Goal: Information Seeking & Learning: Learn about a topic

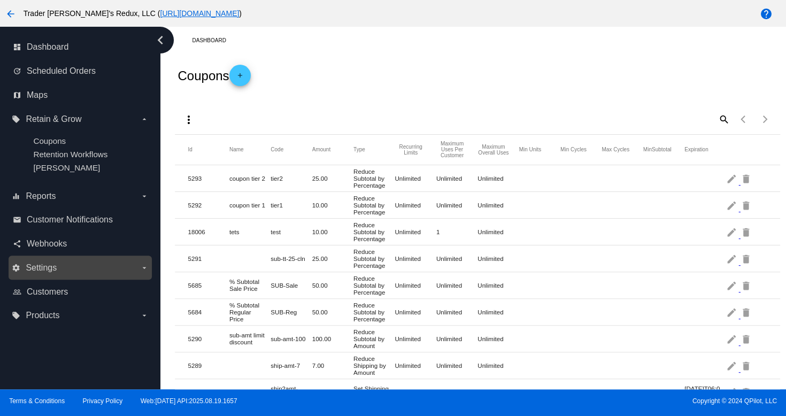
drag, startPoint x: 82, startPoint y: 281, endPoint x: 61, endPoint y: 275, distance: 21.1
click at [74, 278] on nav "dashboard Dashboard update Scheduled Orders map Maps local_offer Retain & Grow …" at bounding box center [80, 181] width 160 height 309
click at [17, 258] on div "settings Settings arrow_drop_down" at bounding box center [80, 267] width 143 height 24
drag, startPoint x: 48, startPoint y: 188, endPoint x: 224, endPoint y: 245, distance: 185.4
click at [49, 189] on div "equalizer Reports arrow_drop_down" at bounding box center [80, 196] width 143 height 24
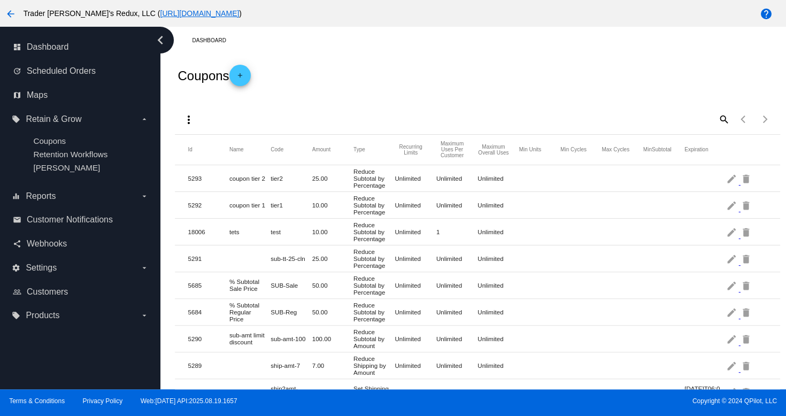
click at [390, 91] on div "Coupons add" at bounding box center [477, 75] width 605 height 43
click at [25, 99] on link "map Maps" at bounding box center [81, 95] width 136 height 17
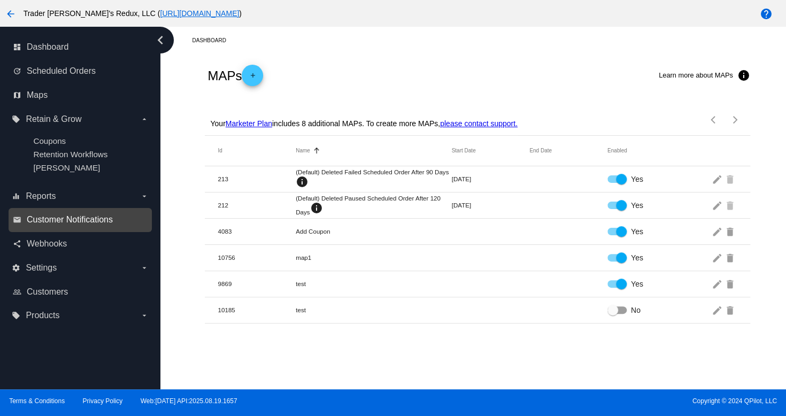
click at [59, 216] on span "Customer Notifications" at bounding box center [70, 220] width 86 height 10
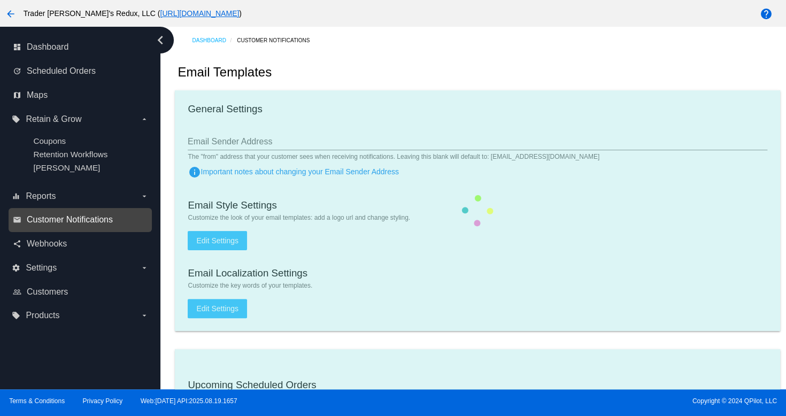
checkbox input "true"
type input "1"
checkbox input "true"
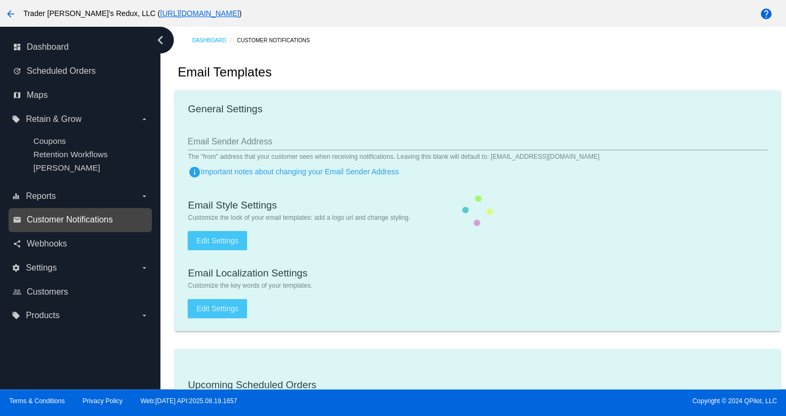
checkbox input "true"
type input "[EMAIL_ADDRESS][DOMAIN_NAME]"
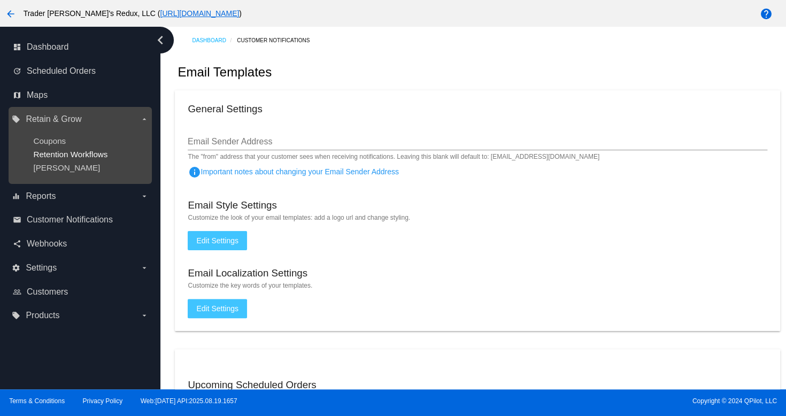
click at [58, 154] on span "Retention Workflows" at bounding box center [70, 154] width 74 height 9
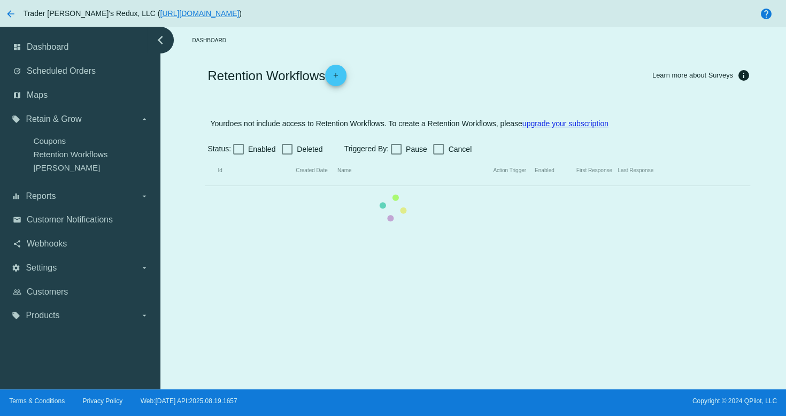
click at [205, 156] on mat-table "Id Created Date Name Action Trigger Enabled First Response Last Response" at bounding box center [477, 171] width 545 height 30
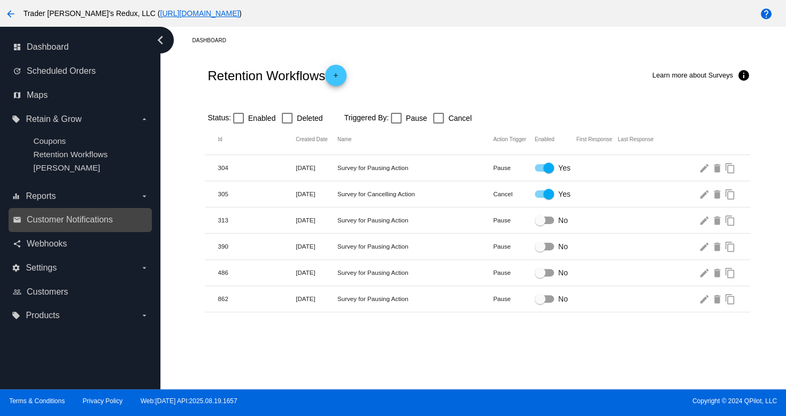
click at [67, 227] on link "email Customer Notifications" at bounding box center [81, 219] width 136 height 17
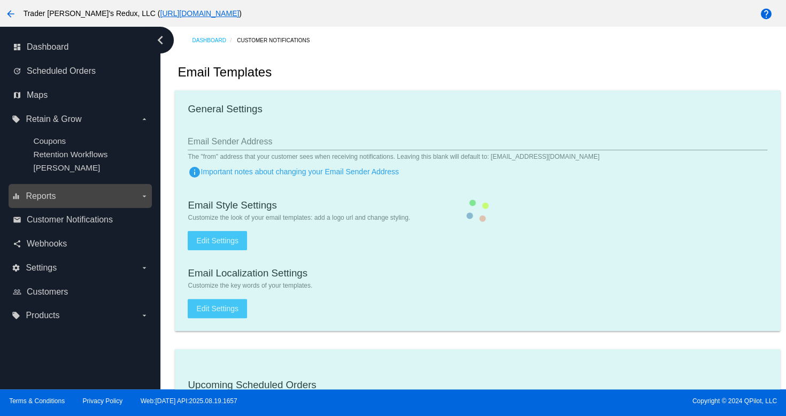
drag, startPoint x: 56, startPoint y: 177, endPoint x: 58, endPoint y: 195, distance: 18.3
click at [56, 177] on ul "Coupons Retention Workflows [PERSON_NAME]" at bounding box center [80, 154] width 136 height 53
checkbox input "true"
type input "1"
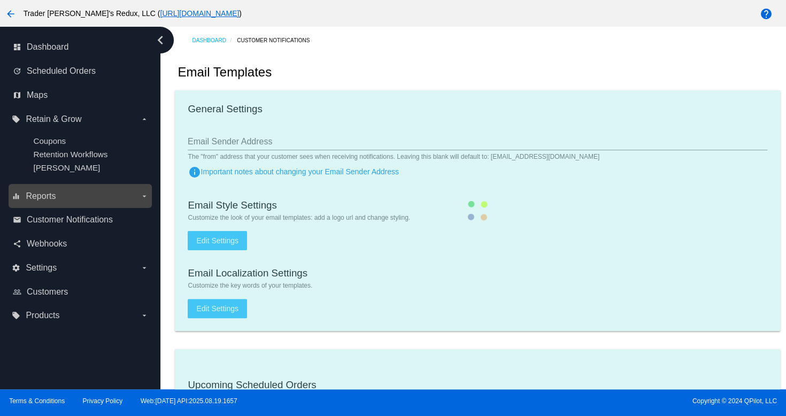
checkbox input "true"
type input "[EMAIL_ADDRESS][DOMAIN_NAME]"
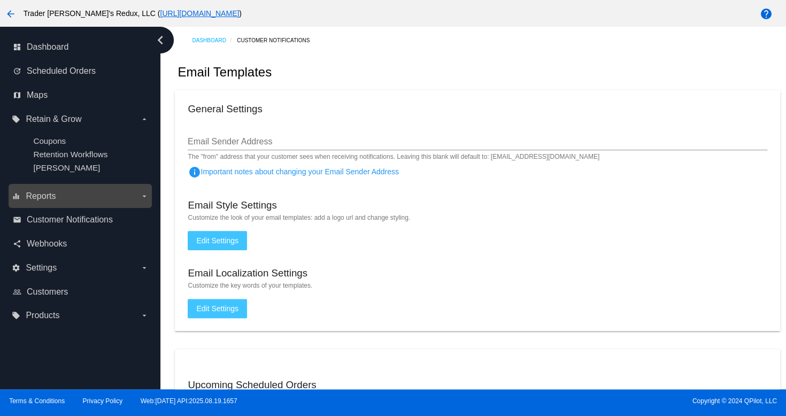
click at [57, 196] on label "equalizer Reports arrow_drop_down" at bounding box center [80, 196] width 136 height 17
click at [0, 0] on input "equalizer Reports arrow_drop_down" at bounding box center [0, 0] width 0 height 0
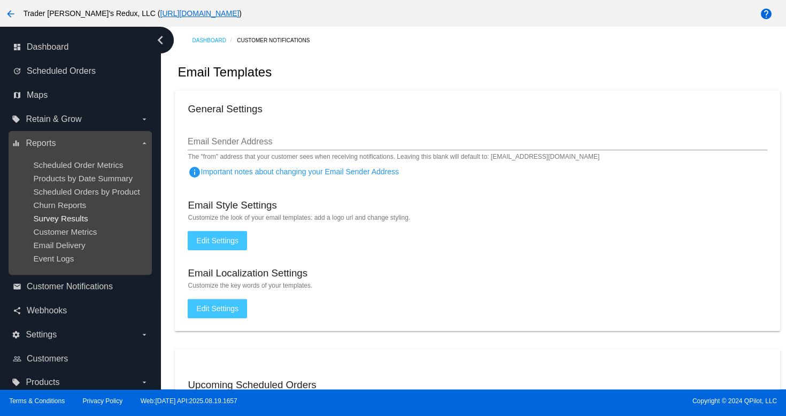
click at [68, 216] on span "Survey Results" at bounding box center [60, 218] width 55 height 9
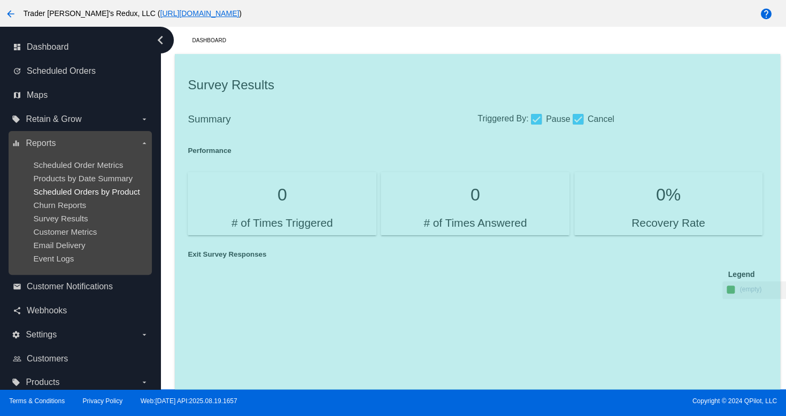
click at [59, 195] on span "Scheduled Orders by Product" at bounding box center [86, 191] width 106 height 9
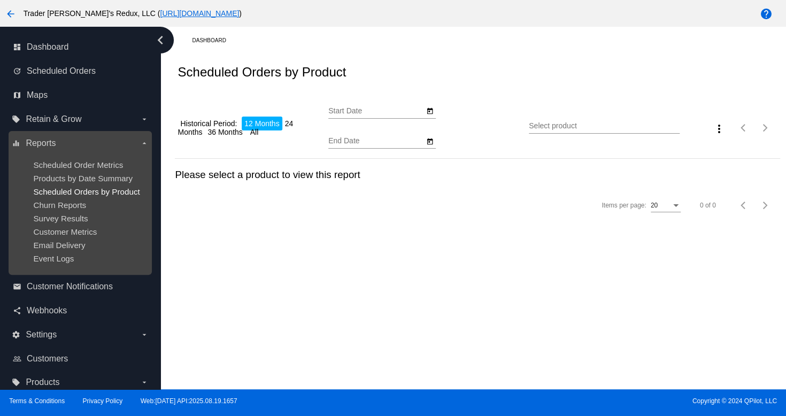
type input "[DATE]"
click at [53, 249] on span "Email Delivery" at bounding box center [59, 245] width 52 height 9
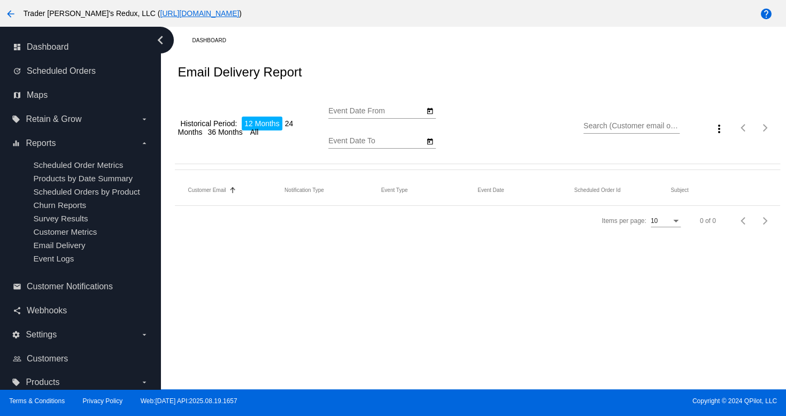
type input "[DATE]"
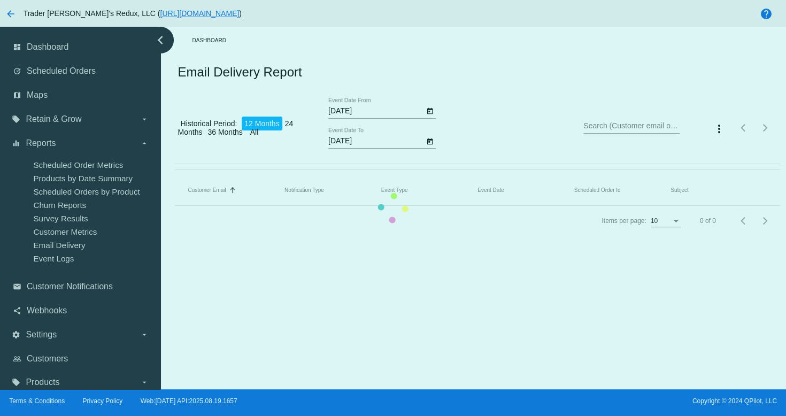
click at [175, 206] on mat-table "Customer Email Sorted by EmailTo ascending Notification Type Event Type Event D…" at bounding box center [477, 190] width 605 height 30
click at [175, 175] on mat-table "Customer Email Sorted by EmailTo ascending Notification Type Event Type Event D…" at bounding box center [477, 190] width 605 height 30
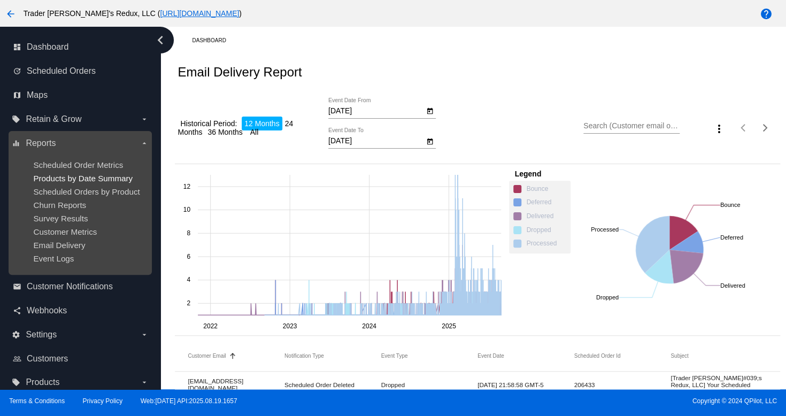
click at [90, 180] on span "Products by Date Summary" at bounding box center [82, 178] width 99 height 9
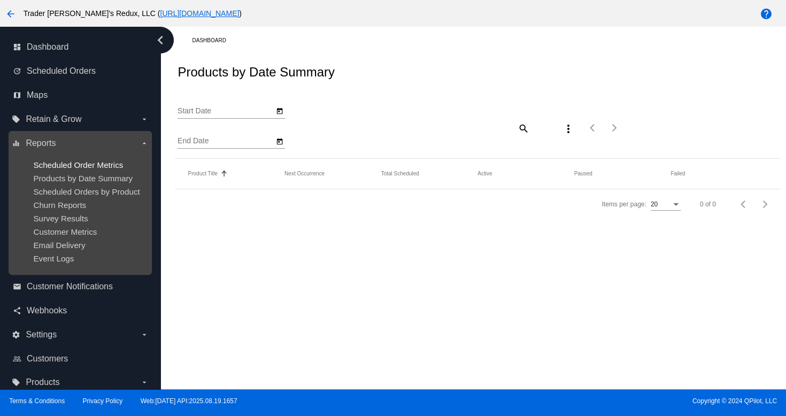
click at [88, 167] on span "Scheduled Order Metrics" at bounding box center [78, 164] width 90 height 9
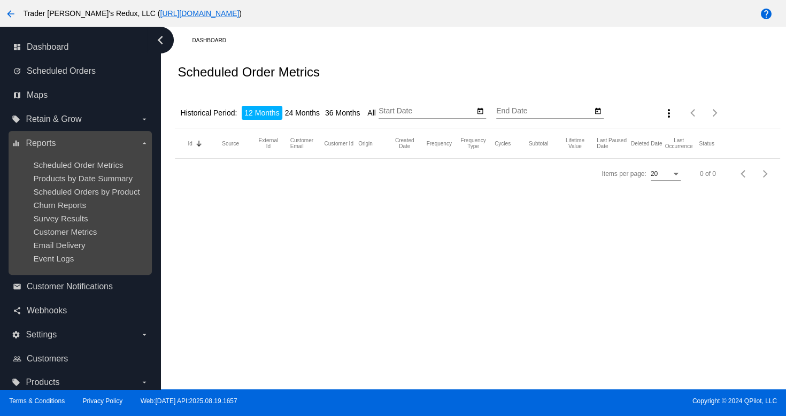
click at [99, 197] on ul "Scheduled Order Metrics Products by Date Summary Scheduled Orders by Product Ch…" at bounding box center [80, 212] width 136 height 120
type input "[DATE]"
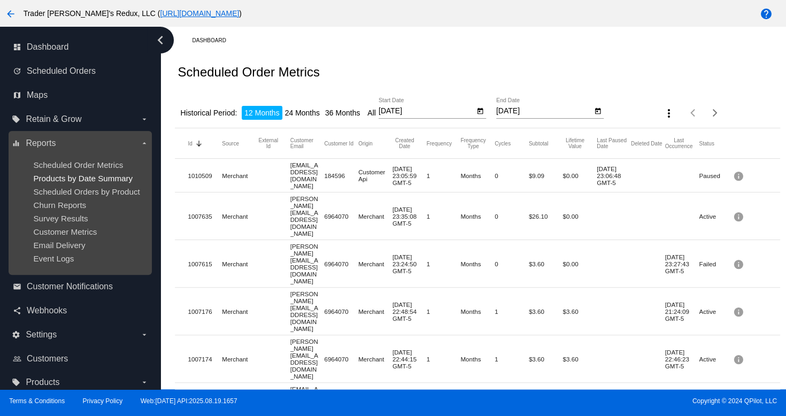
click at [78, 182] on span "Products by Date Summary" at bounding box center [82, 178] width 99 height 9
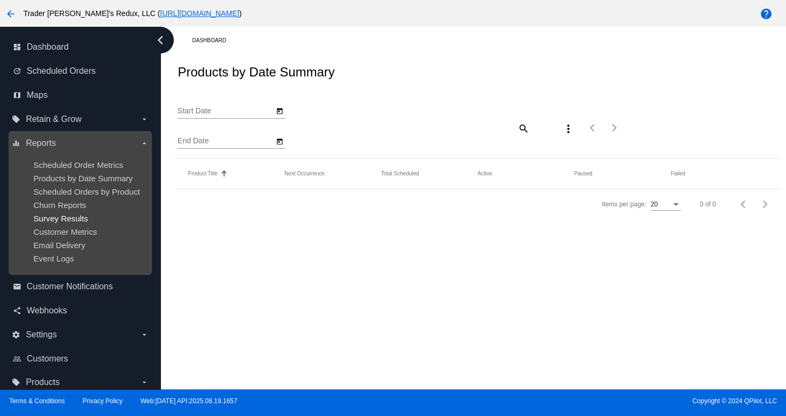
type input "[DATE]"
click at [68, 218] on div "dashboard Dashboard update Scheduled Orders map Maps local_offer Retain & Grow …" at bounding box center [393, 208] width 786 height 362
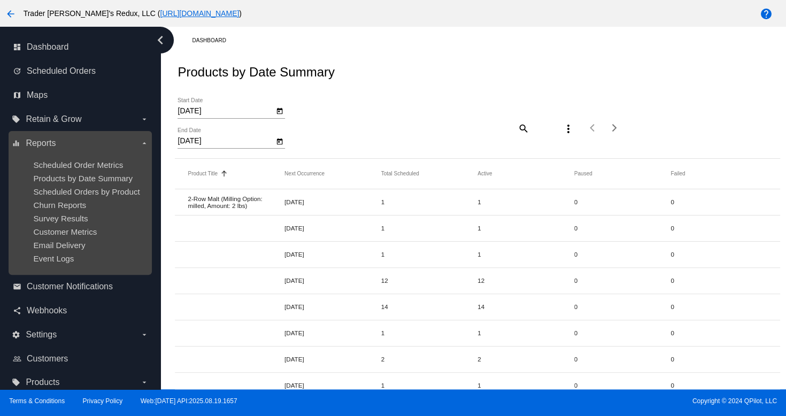
click at [112, 150] on label "equalizer Reports arrow_drop_down" at bounding box center [80, 143] width 136 height 17
click at [0, 0] on input "equalizer Reports arrow_drop_down" at bounding box center [0, 0] width 0 height 0
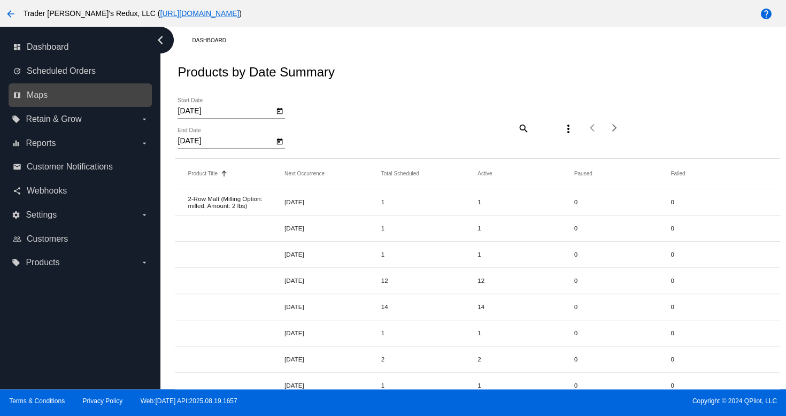
click at [24, 102] on link "map Maps" at bounding box center [81, 95] width 136 height 17
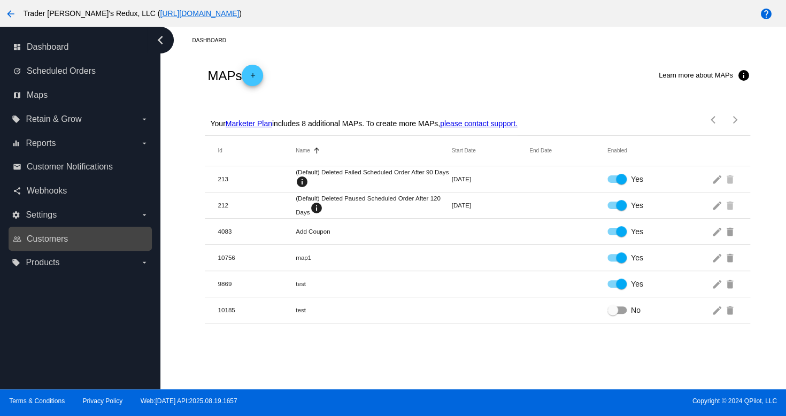
click at [19, 242] on icon "people_outline" at bounding box center [17, 239] width 9 height 9
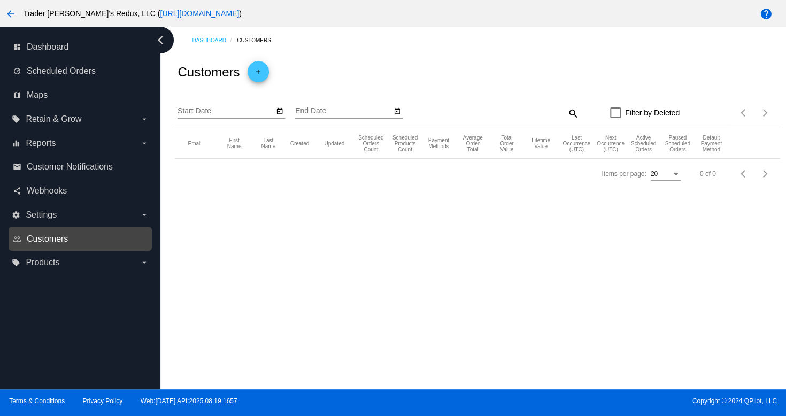
click at [51, 241] on span "Customers" at bounding box center [47, 239] width 41 height 10
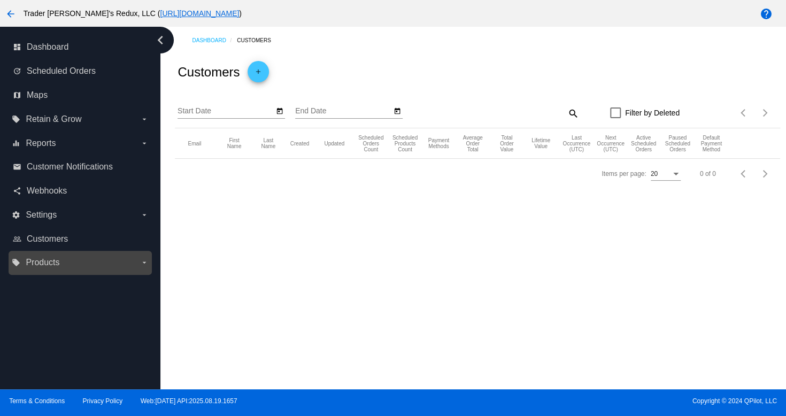
click at [44, 272] on div "local_offer Products arrow_drop_down" at bounding box center [80, 263] width 143 height 24
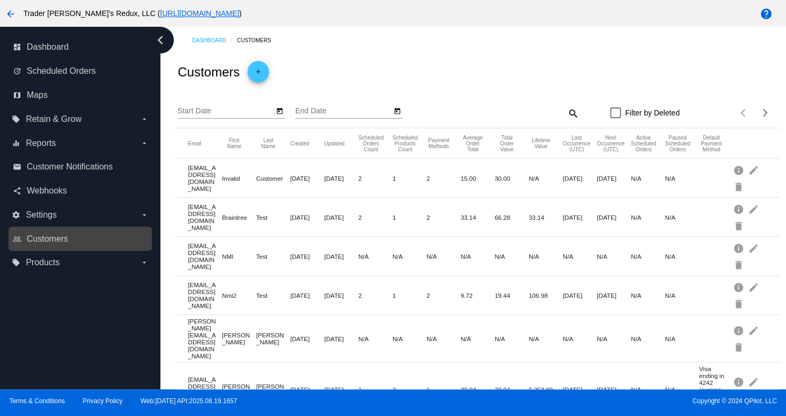
click at [56, 246] on link "people_outline Customers" at bounding box center [81, 238] width 136 height 17
click at [51, 240] on span "Customers" at bounding box center [47, 239] width 41 height 10
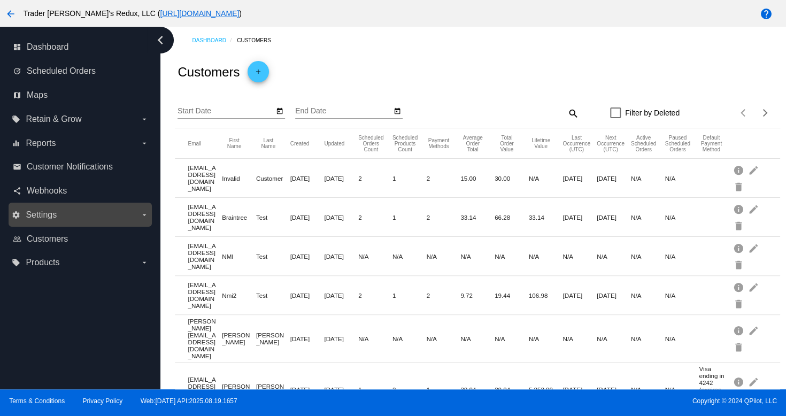
click at [45, 221] on label "settings Settings arrow_drop_down" at bounding box center [80, 214] width 136 height 17
click at [0, 0] on input "settings Settings arrow_drop_down" at bounding box center [0, 0] width 0 height 0
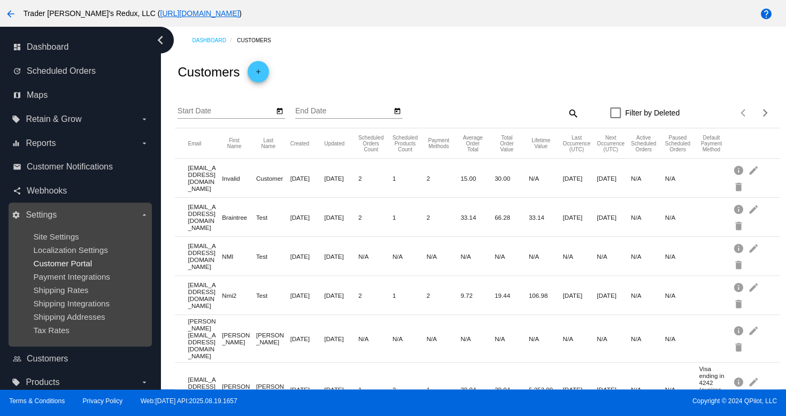
click at [61, 267] on span "Customer Portal" at bounding box center [62, 263] width 59 height 9
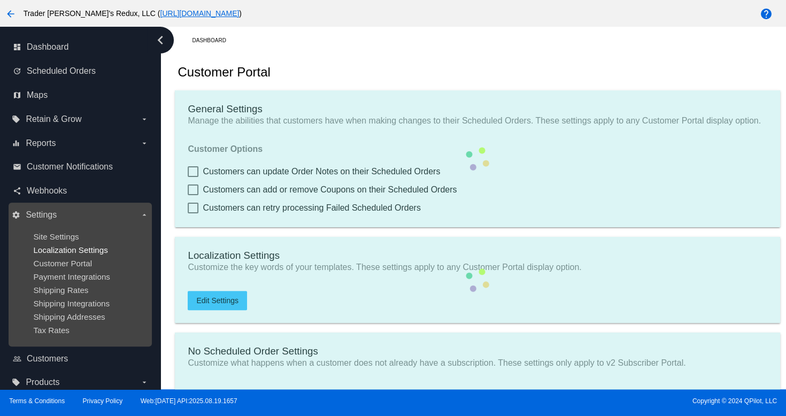
click at [62, 254] on span "Localization Settings" at bounding box center [70, 249] width 74 height 9
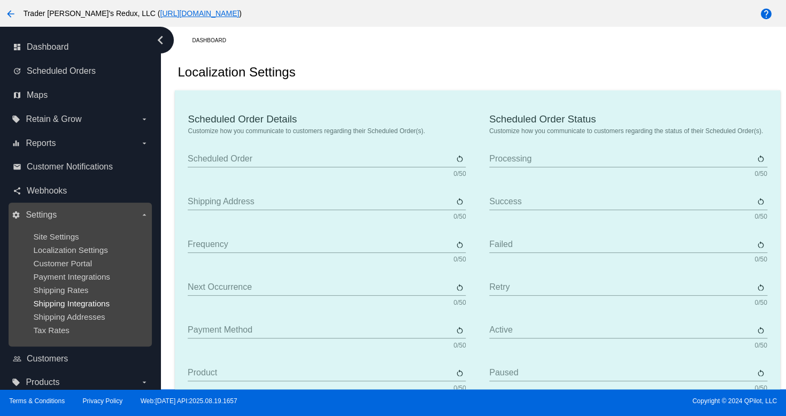
click at [83, 301] on span "Shipping Integrations" at bounding box center [71, 303] width 76 height 9
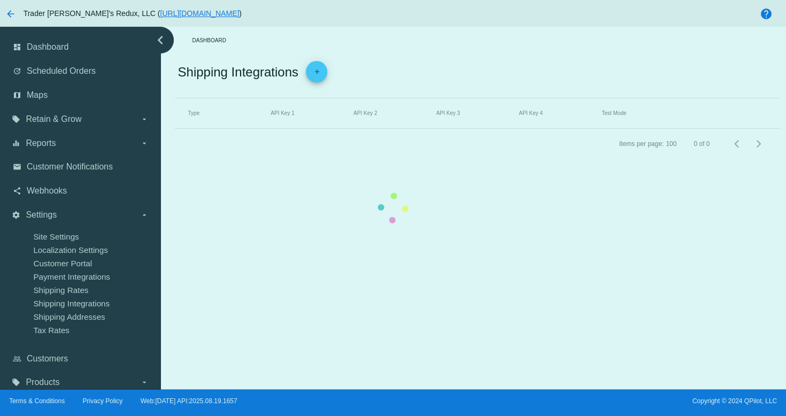
click at [175, 129] on mat-table "Type API Key 1 API Key 2 API Key 3 API Key 4 Test Mode" at bounding box center [477, 113] width 605 height 30
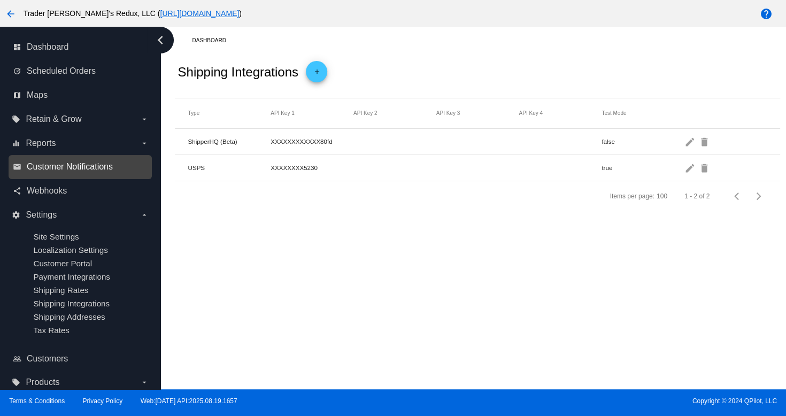
click at [77, 167] on span "Customer Notifications" at bounding box center [70, 167] width 86 height 10
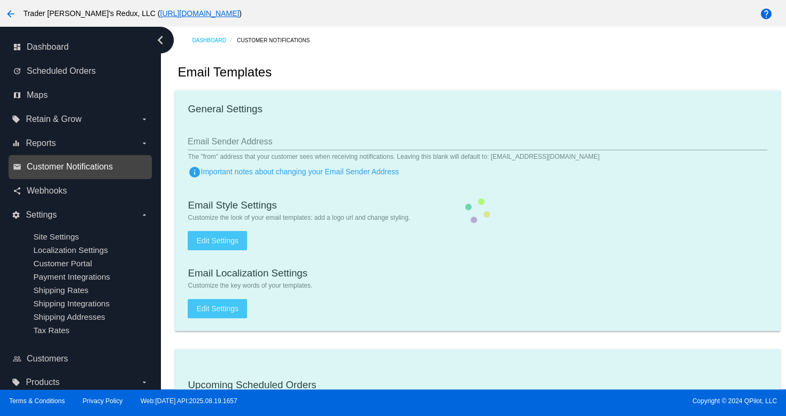
checkbox input "true"
type input "1"
checkbox input "true"
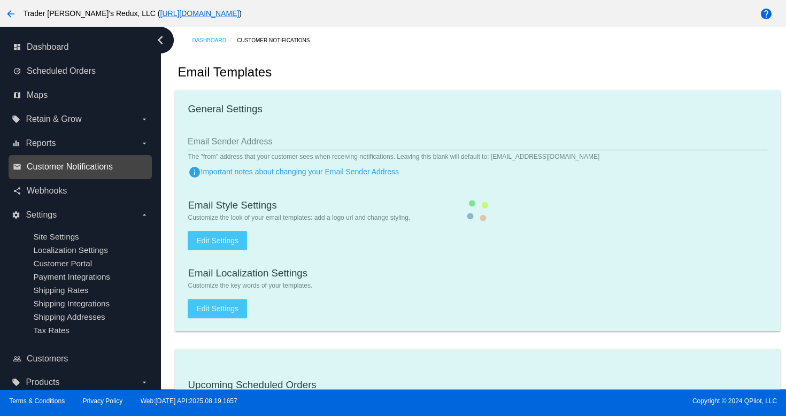
checkbox input "true"
type input "[EMAIL_ADDRESS][DOMAIN_NAME]"
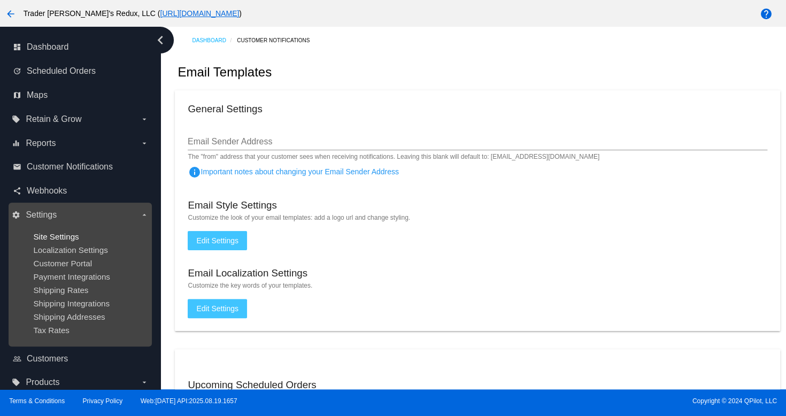
click at [60, 240] on span "Site Settings" at bounding box center [55, 236] width 45 height 9
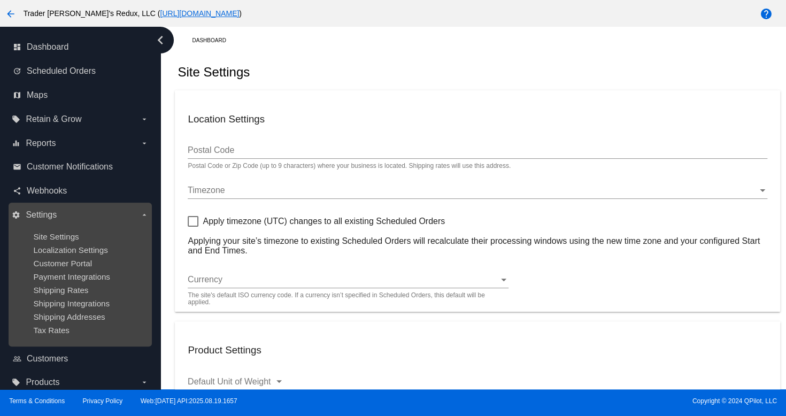
type input "80034"
checkbox input "true"
type input "09:00"
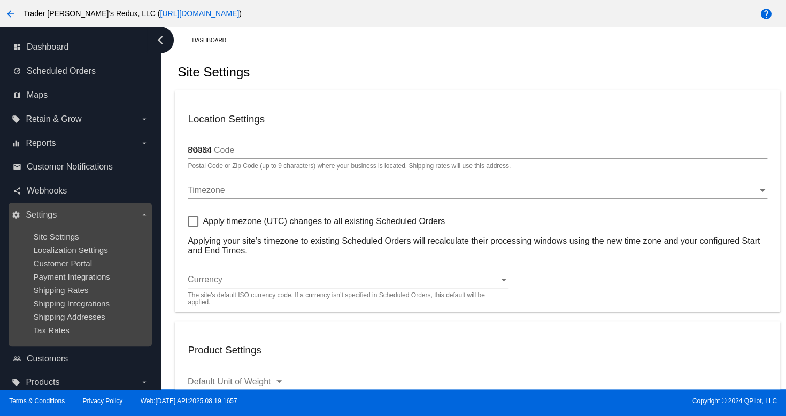
click at [67, 255] on ul "Site Settings Localization Settings Customer Portal Payment Integrations Shippi…" at bounding box center [80, 283] width 136 height 120
checkbox input "true"
click at [65, 251] on span "Localization Settings" at bounding box center [70, 249] width 74 height 9
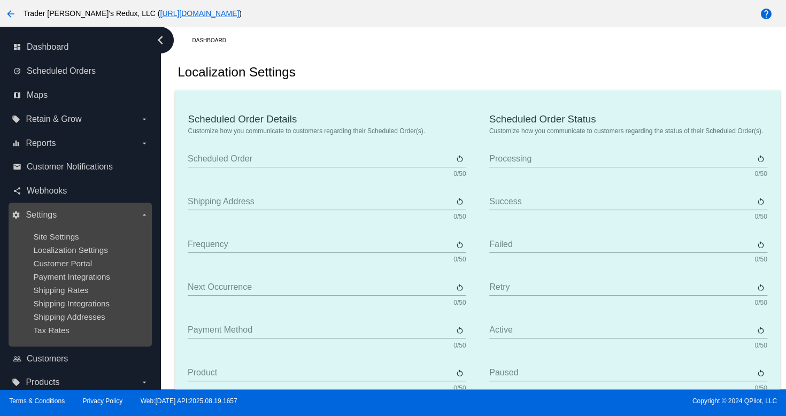
type input "Scheduled Order"
type input "Shipping address"
type input "Frequency"
type input "Next occurrence"
type input "Payment method"
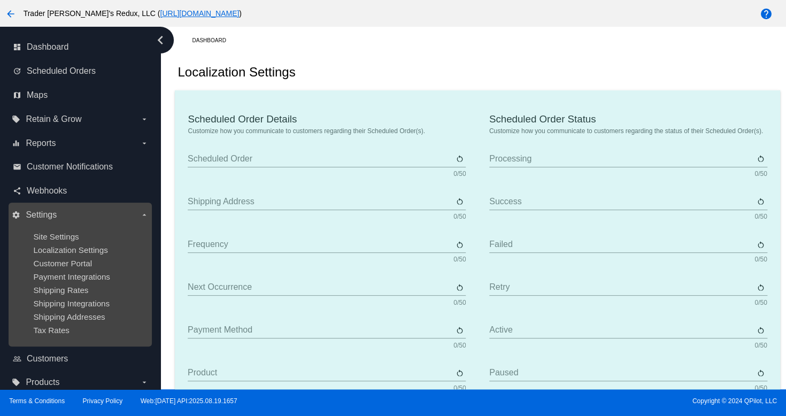
type input "Product"
type input "Quantity"
type input "Price"
type input "Out of stock"
type input "Subtotal"
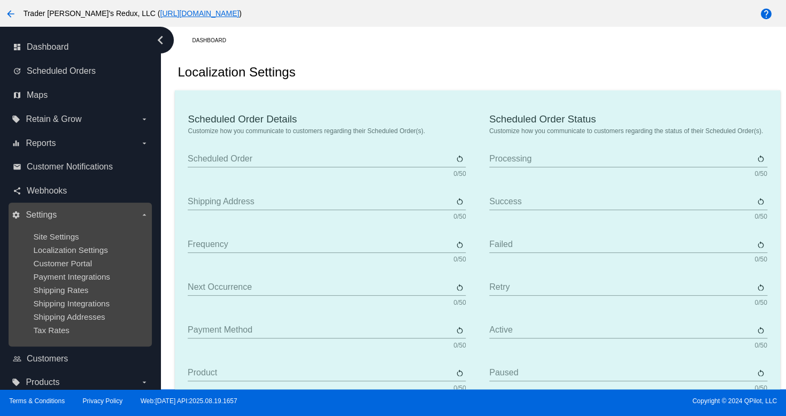
type input "Shipping"
type input "Tax"
type input "TBD"
type input "Total"
type input "No payment method"
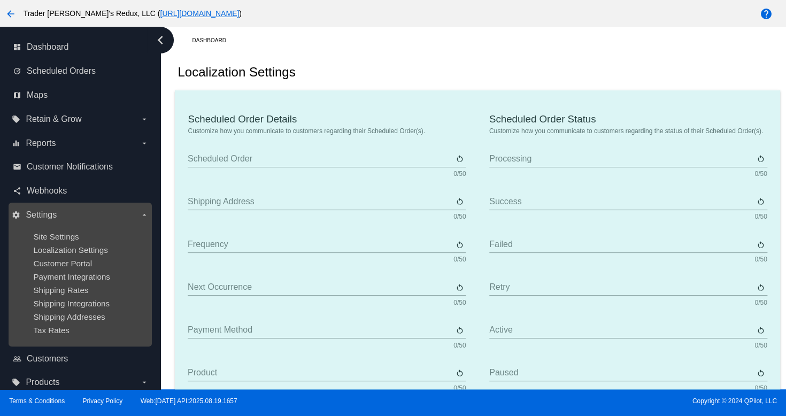
type input "Subscribe"
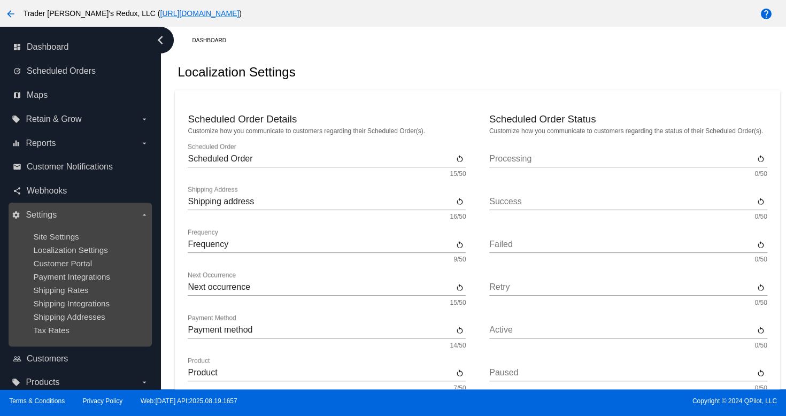
click at [73, 271] on ul "Site Settings Localization Settings Customer Portal Payment Integrations Shippi…" at bounding box center [80, 283] width 136 height 120
click at [67, 261] on span "Customer Portal" at bounding box center [62, 263] width 59 height 9
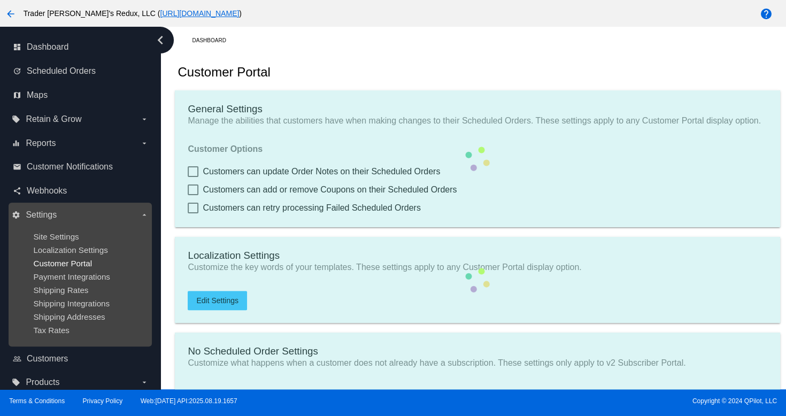
checkbox input "true"
type input "Create a Subscription"
type input "[URL][DOMAIN_NAME]"
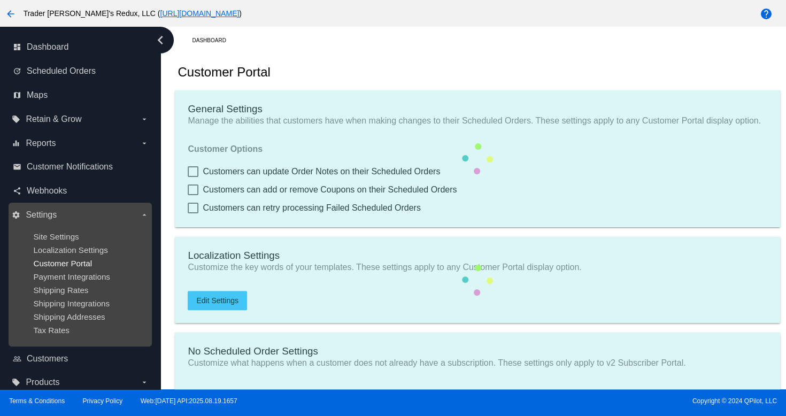
checkbox input "true"
type input "1"
type input "20"
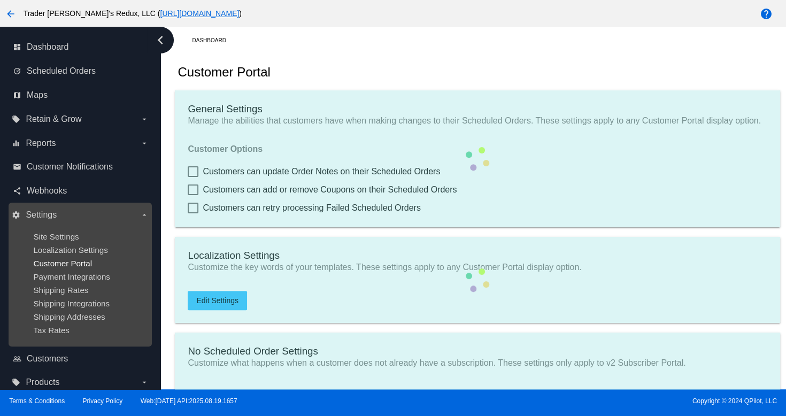
type input "500"
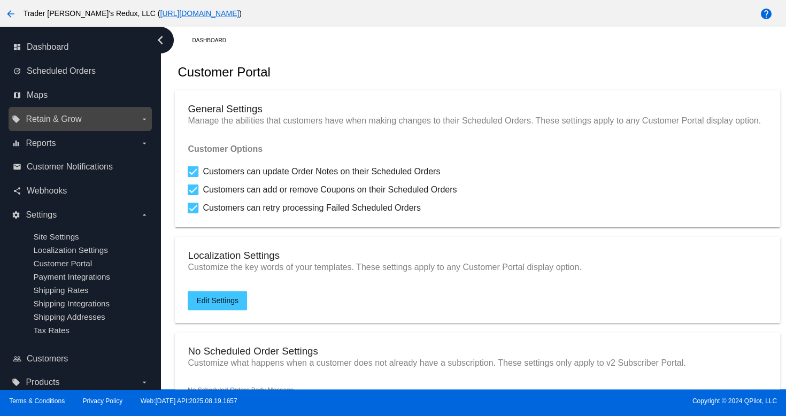
click at [68, 122] on span "Retain & Grow" at bounding box center [54, 119] width 56 height 10
click at [0, 0] on input "local_offer Retain & Grow arrow_drop_down" at bounding box center [0, 0] width 0 height 0
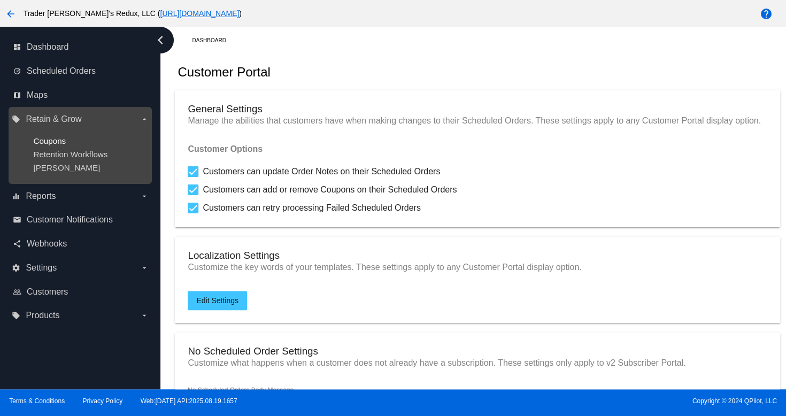
click at [52, 139] on span "Coupons" at bounding box center [49, 140] width 33 height 9
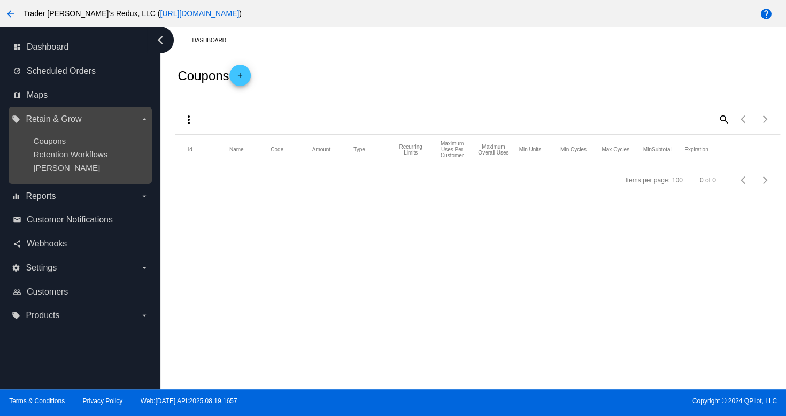
click at [54, 160] on ul "Coupons Retention Workflows [PERSON_NAME]" at bounding box center [80, 154] width 136 height 53
click at [45, 145] on div "Coupons" at bounding box center [88, 140] width 111 height 9
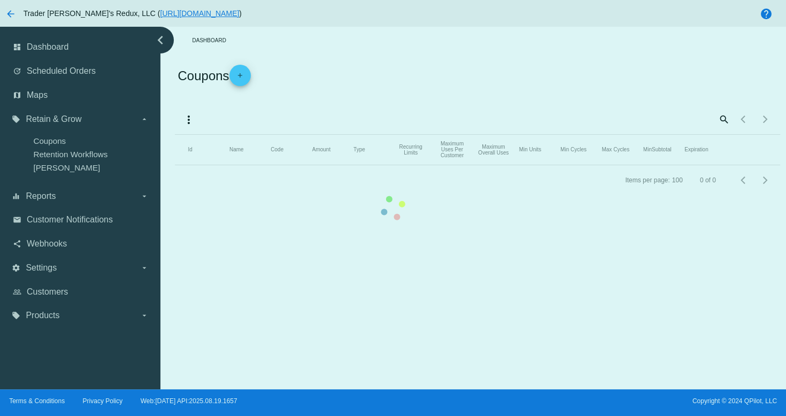
click at [175, 159] on mat-table "Id Name Code Amount Type Recurring Limits Maximum Uses Per Customer Maximum Ove…" at bounding box center [477, 150] width 605 height 30
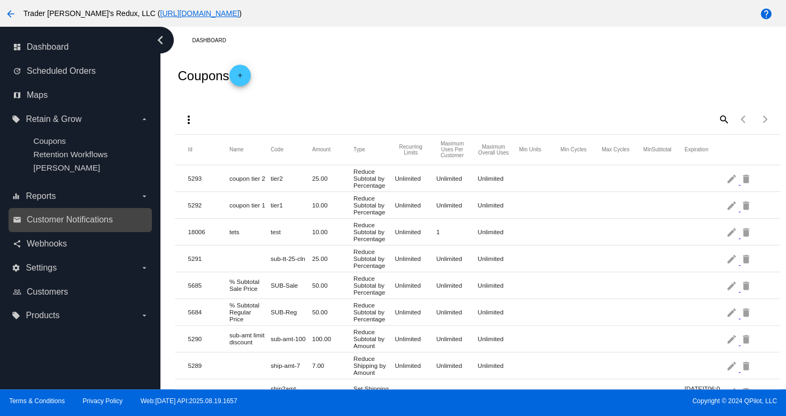
click at [62, 227] on link "email Customer Notifications" at bounding box center [81, 219] width 136 height 17
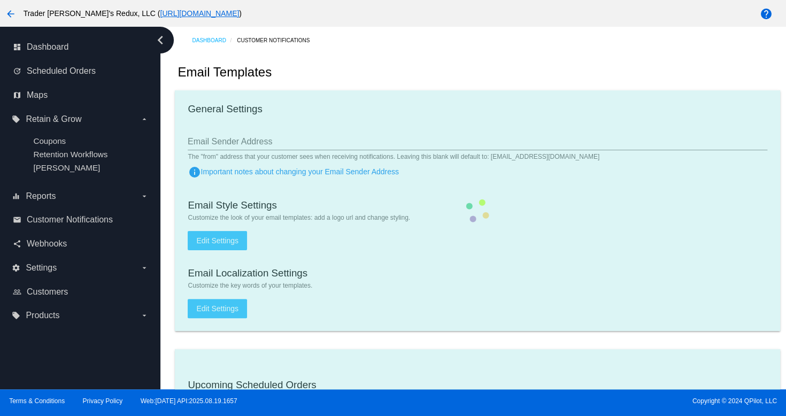
checkbox input "true"
type input "1"
checkbox input "true"
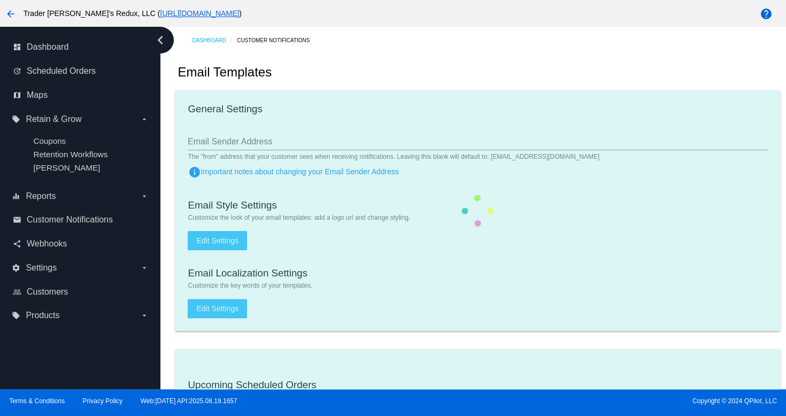
checkbox input "true"
type input "[EMAIL_ADDRESS][DOMAIN_NAME]"
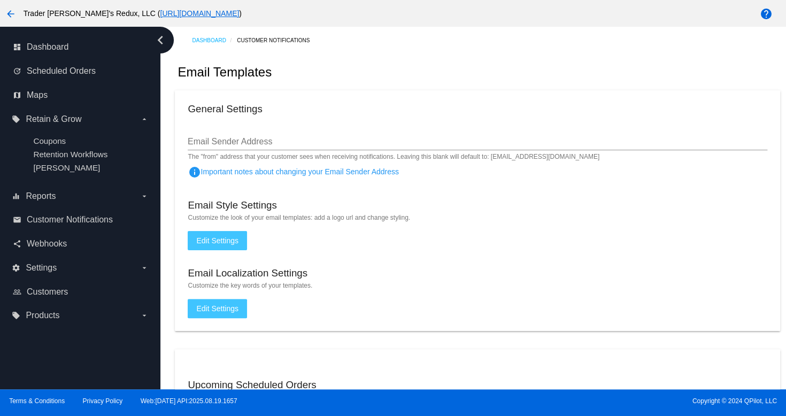
click at [372, 87] on div "Email Templates" at bounding box center [477, 72] width 605 height 36
click at [9, 249] on div "share Webhooks" at bounding box center [80, 244] width 143 height 24
click at [52, 224] on span "Customer Notifications" at bounding box center [70, 220] width 86 height 10
click at [36, 252] on link "share Webhooks" at bounding box center [81, 243] width 136 height 17
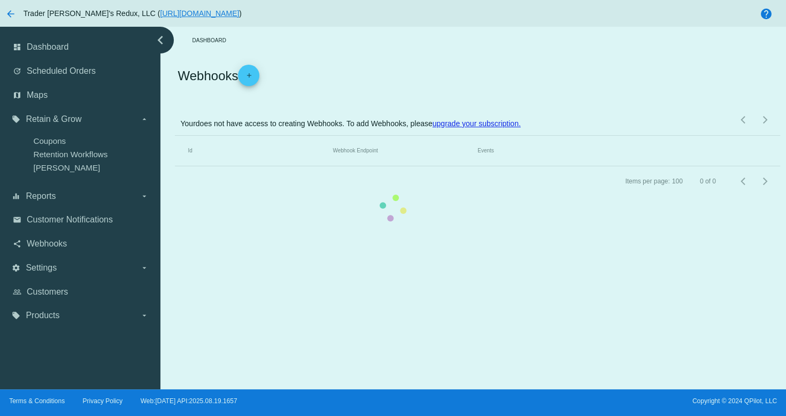
drag, startPoint x: 47, startPoint y: 234, endPoint x: 218, endPoint y: 243, distance: 170.8
click at [175, 166] on mat-table "Id Webhook Endpoint Events" at bounding box center [477, 151] width 605 height 30
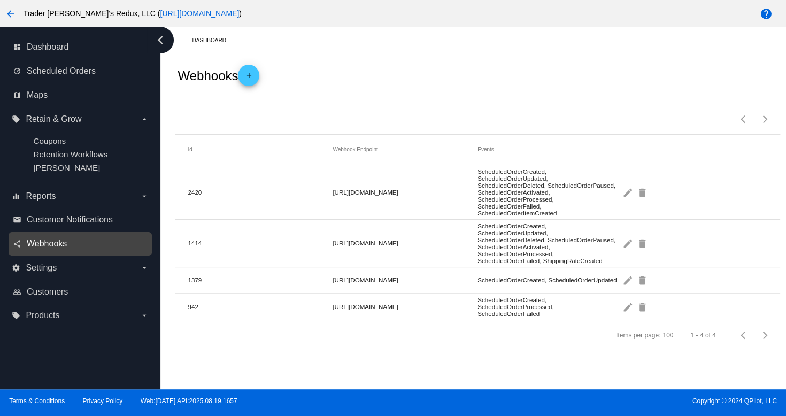
click at [32, 242] on span "Webhooks" at bounding box center [47, 244] width 40 height 10
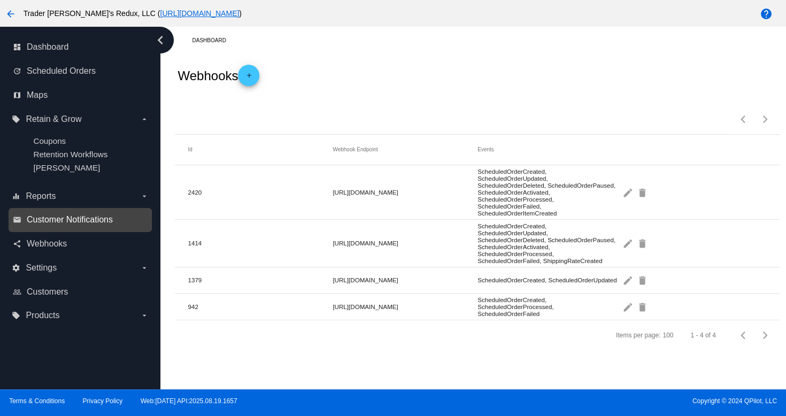
click at [84, 219] on span "Customer Notifications" at bounding box center [70, 220] width 86 height 10
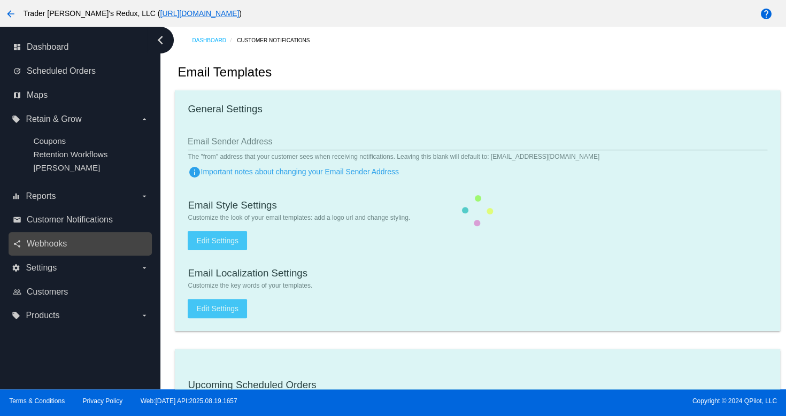
checkbox input "true"
type input "1"
checkbox input "true"
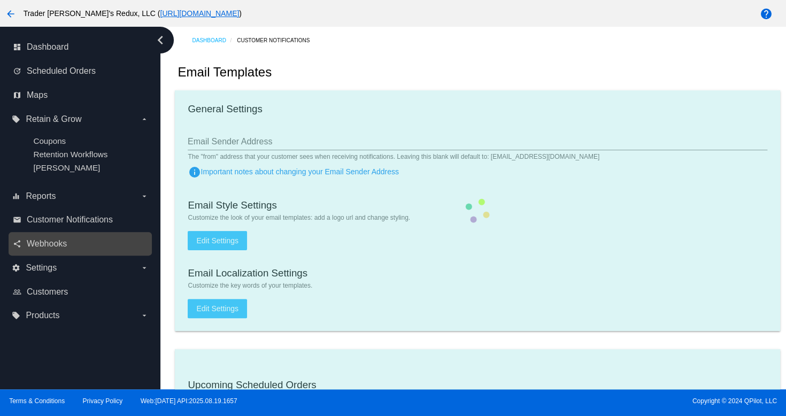
checkbox input "true"
type input "[EMAIL_ADDRESS][DOMAIN_NAME]"
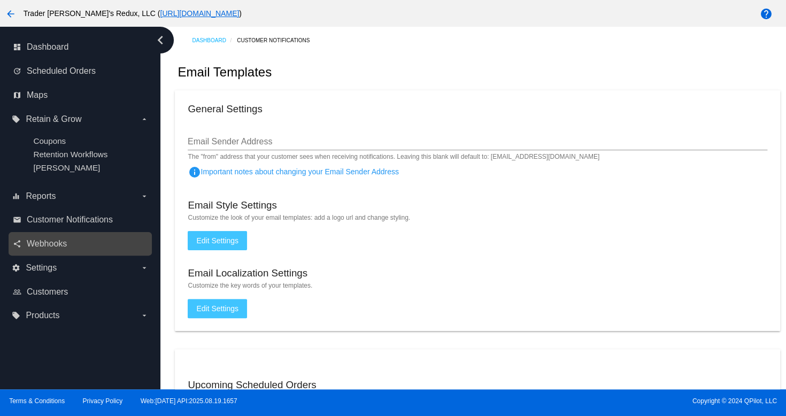
click at [16, 253] on div "share Webhooks" at bounding box center [80, 244] width 143 height 24
click at [65, 247] on span "Webhooks" at bounding box center [47, 244] width 40 height 10
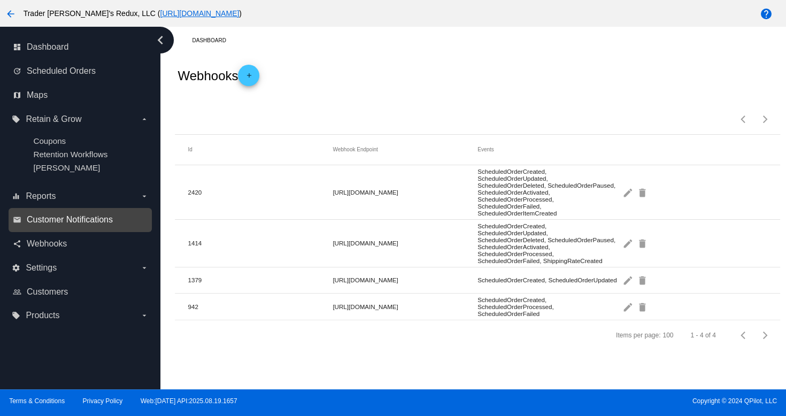
click at [67, 223] on span "Customer Notifications" at bounding box center [70, 220] width 86 height 10
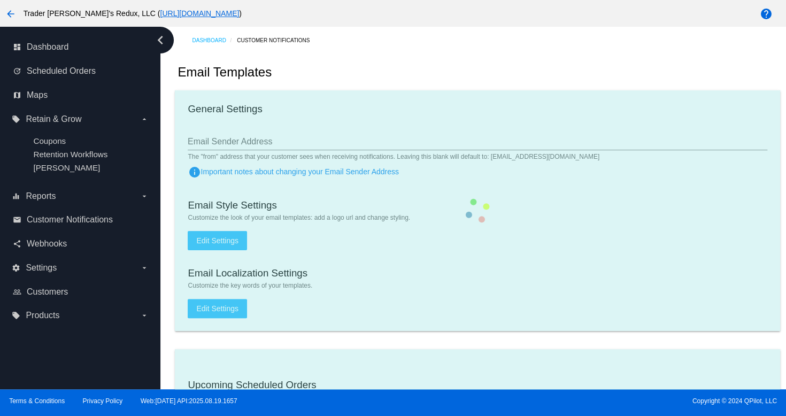
checkbox input "true"
type input "1"
checkbox input "true"
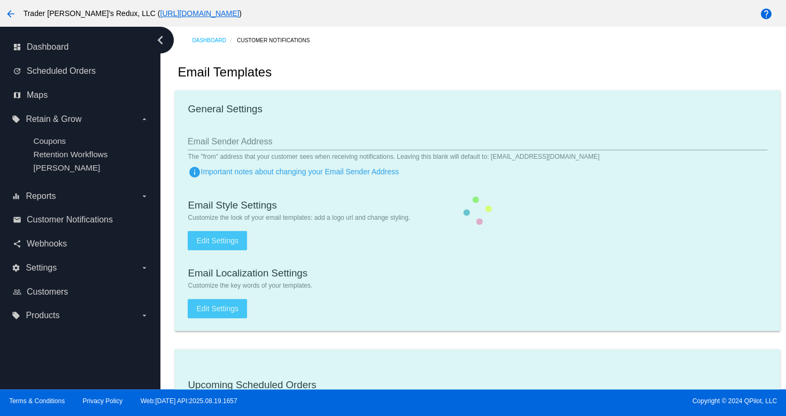
checkbox input "true"
type input "[EMAIL_ADDRESS][DOMAIN_NAME]"
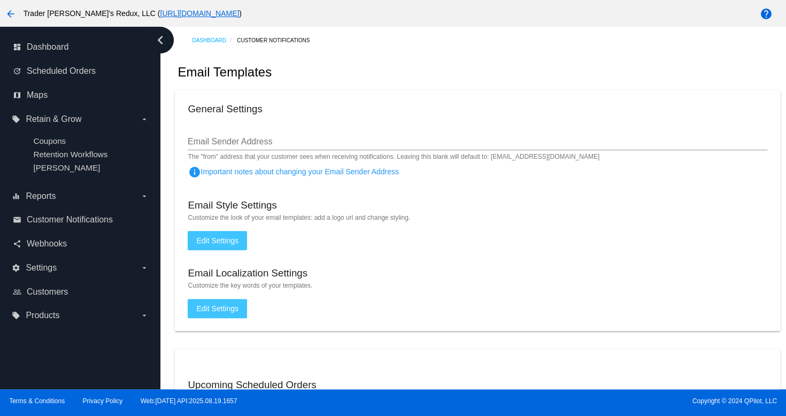
drag, startPoint x: 359, startPoint y: 100, endPoint x: 301, endPoint y: 114, distance: 58.7
click at [353, 103] on mat-card "General Settings Email Sender Address The "from" address that your customer see…" at bounding box center [477, 210] width 605 height 241
click at [74, 78] on link "update Scheduled Orders" at bounding box center [81, 71] width 136 height 17
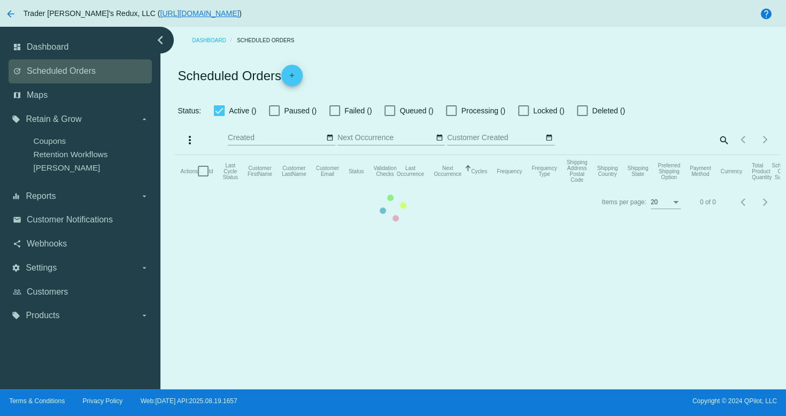
checkbox input "true"
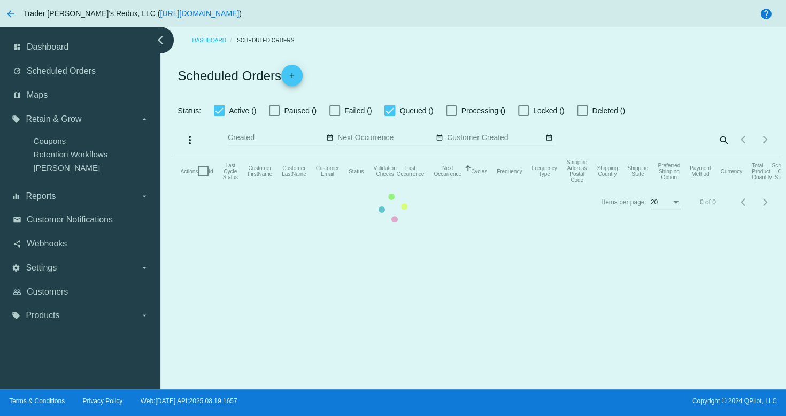
click at [175, 155] on mat-table "Actions Id Last Cycle Status Customer FirstName Customer LastName Customer Emai…" at bounding box center [477, 171] width 605 height 32
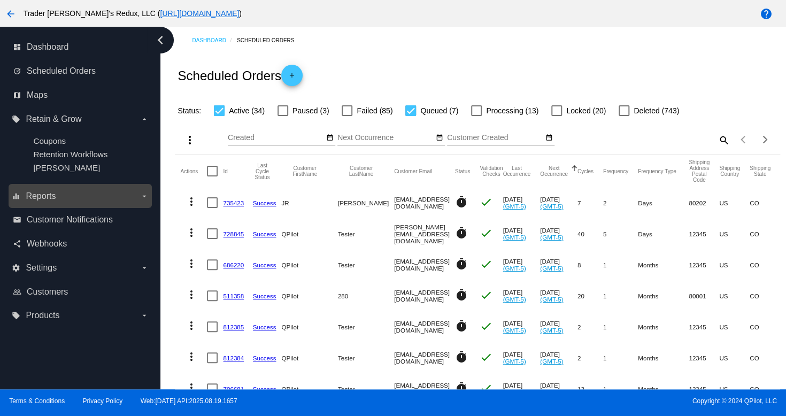
drag, startPoint x: 59, startPoint y: 196, endPoint x: 62, endPoint y: 202, distance: 6.2
click at [62, 202] on label "equalizer Reports arrow_drop_down" at bounding box center [80, 196] width 136 height 17
click at [0, 0] on input "equalizer Reports arrow_drop_down" at bounding box center [0, 0] width 0 height 0
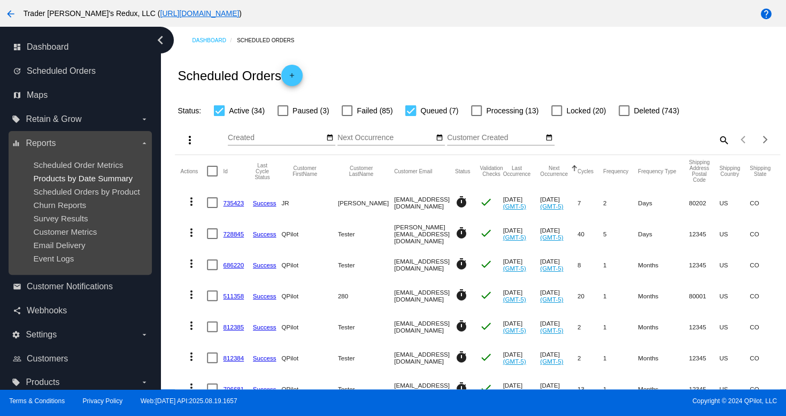
drag, startPoint x: 73, startPoint y: 212, endPoint x: 75, endPoint y: 182, distance: 30.5
click at [76, 214] on ul "Scheduled Order Metrics Products by Date Summary Scheduled Orders by Product Ch…" at bounding box center [80, 212] width 136 height 120
click at [69, 166] on span "Scheduled Order Metrics" at bounding box center [78, 164] width 90 height 9
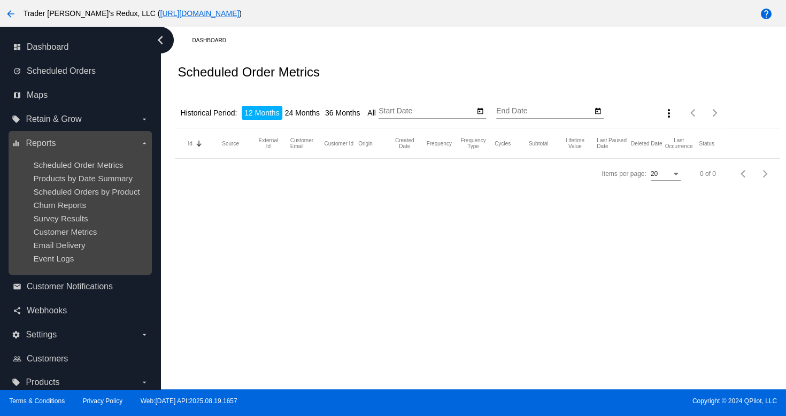
click at [90, 186] on ul "Scheduled Order Metrics Products by Date Summary Scheduled Orders by Product Ch…" at bounding box center [80, 212] width 136 height 120
type input "[DATE]"
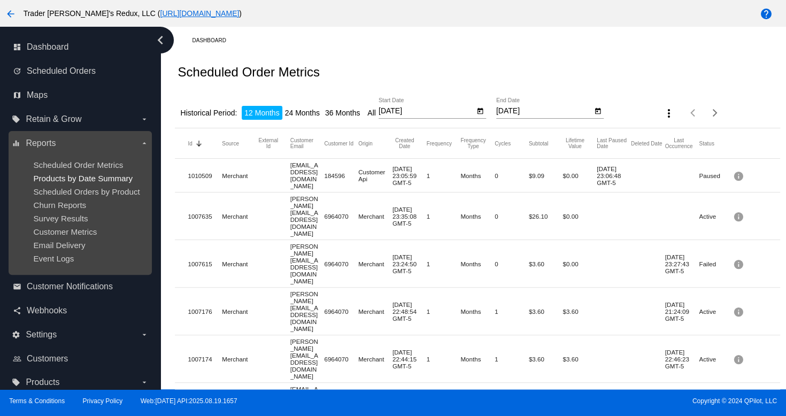
click at [90, 174] on span "Products by Date Summary" at bounding box center [82, 178] width 99 height 9
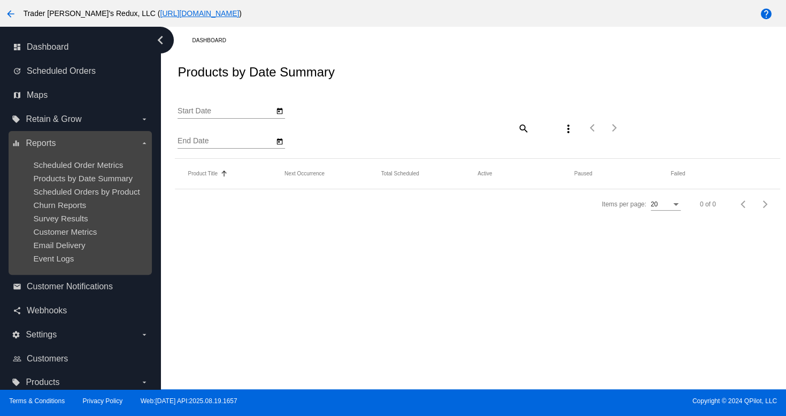
click at [110, 203] on div "Churn Reports" at bounding box center [88, 204] width 111 height 9
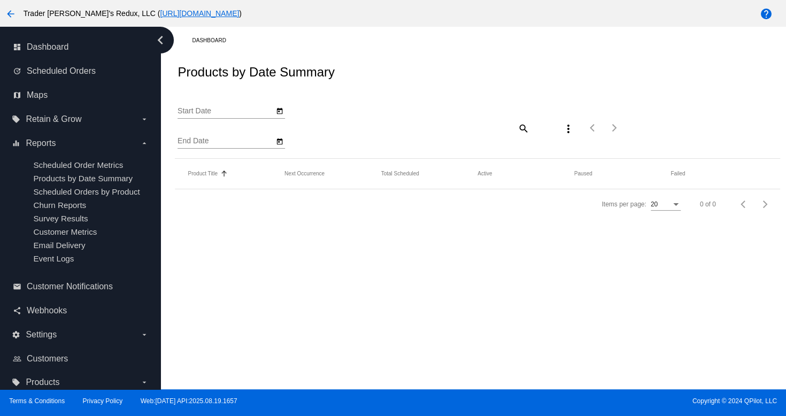
type input "[DATE]"
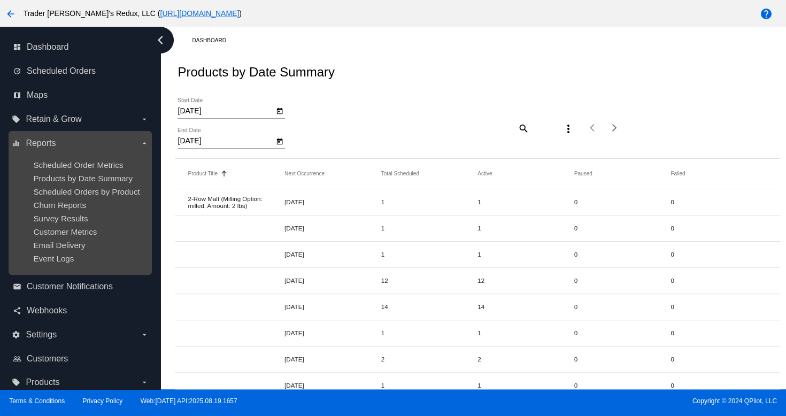
click at [58, 224] on ul "Scheduled Order Metrics Products by Date Summary Scheduled Orders by Product Ch…" at bounding box center [80, 212] width 136 height 120
click at [60, 218] on span "Survey Results" at bounding box center [60, 218] width 55 height 9
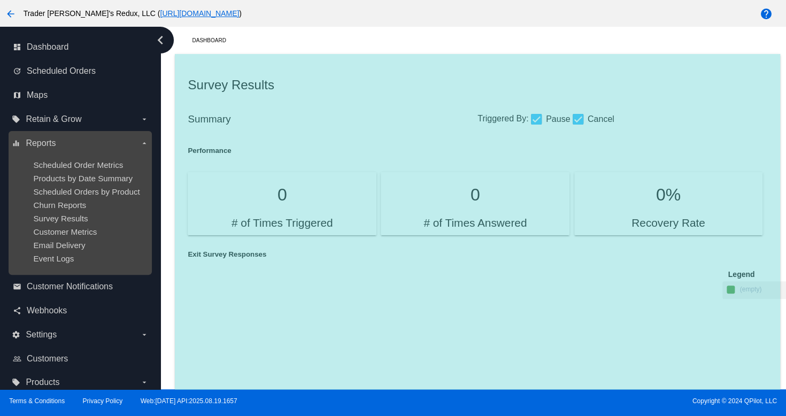
click at [72, 199] on ul "Scheduled Order Metrics Products by Date Summary Scheduled Orders by Product Ch…" at bounding box center [80, 212] width 136 height 120
click at [71, 183] on ul "Scheduled Order Metrics Products by Date Summary Scheduled Orders by Product Ch…" at bounding box center [80, 212] width 136 height 120
click at [73, 179] on span "Products by Date Summary" at bounding box center [82, 178] width 99 height 9
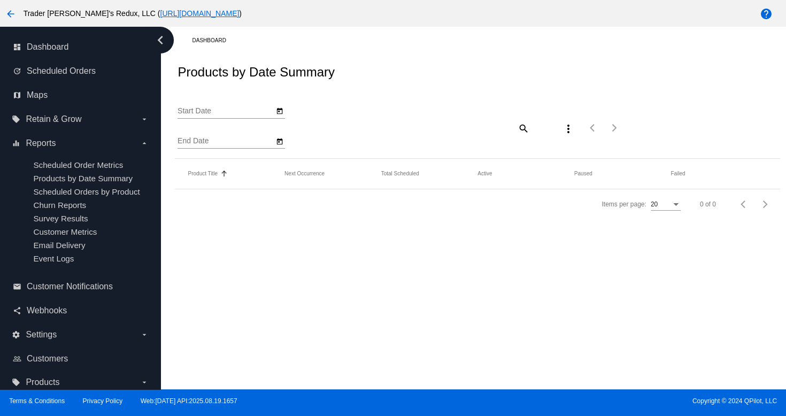
type input "[DATE]"
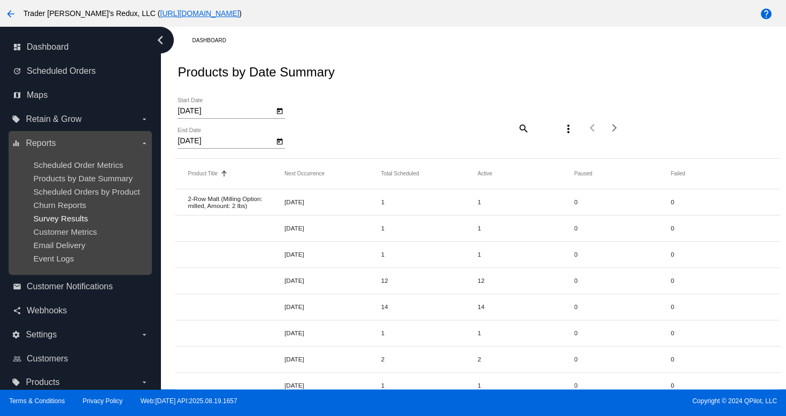
click at [56, 221] on span "Survey Results" at bounding box center [60, 218] width 55 height 9
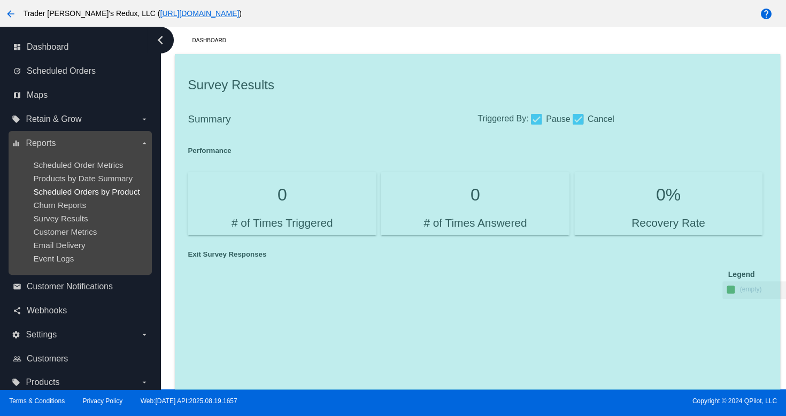
click at [56, 188] on span "Scheduled Orders by Product" at bounding box center [86, 191] width 106 height 9
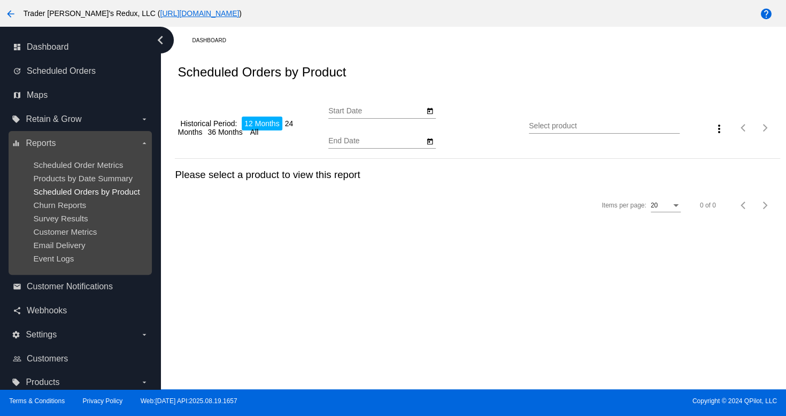
click at [60, 192] on span "Scheduled Orders by Product" at bounding box center [86, 191] width 106 height 9
type input "[DATE]"
drag, startPoint x: 71, startPoint y: 195, endPoint x: 103, endPoint y: 193, distance: 32.1
click at [71, 196] on span "Scheduled Orders by Product" at bounding box center [86, 191] width 106 height 9
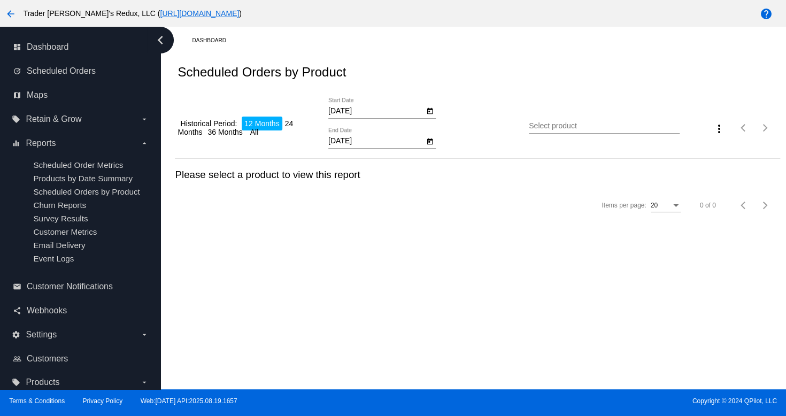
click at [159, 182] on nav "dashboard Dashboard update Scheduled Orders map Maps local_offer Retain & Grow …" at bounding box center [80, 215] width 160 height 376
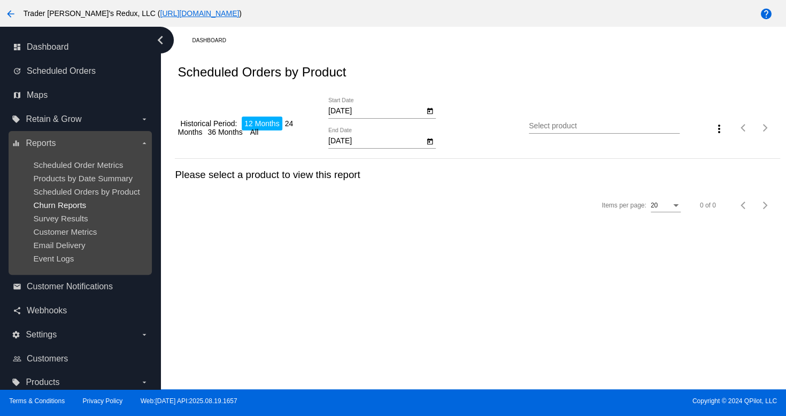
click at [82, 203] on span "Churn Reports" at bounding box center [59, 204] width 53 height 9
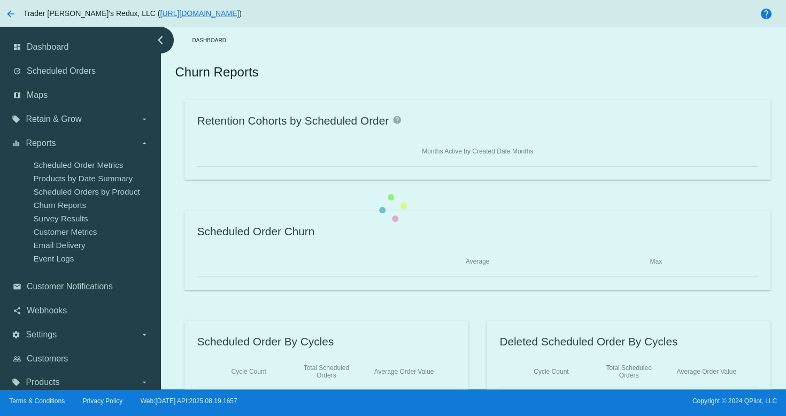
click at [175, 151] on div "Retention Cohorts by Scheduled Order help Months Active by Created Date Months …" at bounding box center [477, 250] width 605 height 300
click at [175, 128] on div "Retention Cohorts by Scheduled Order help Months Active by Created Date Months …" at bounding box center [477, 250] width 605 height 300
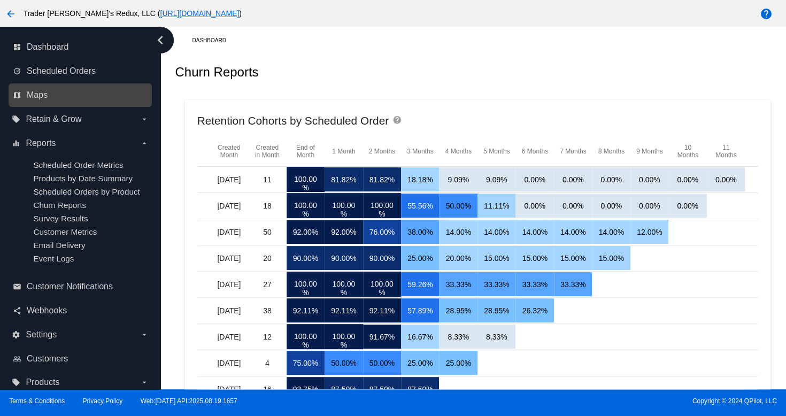
click at [62, 84] on div "map Maps" at bounding box center [80, 95] width 143 height 24
click at [444, 69] on div "Churn Reports" at bounding box center [477, 72] width 605 height 36
click at [424, 81] on div "Churn Reports" at bounding box center [477, 72] width 605 height 36
